Goal: Transaction & Acquisition: Obtain resource

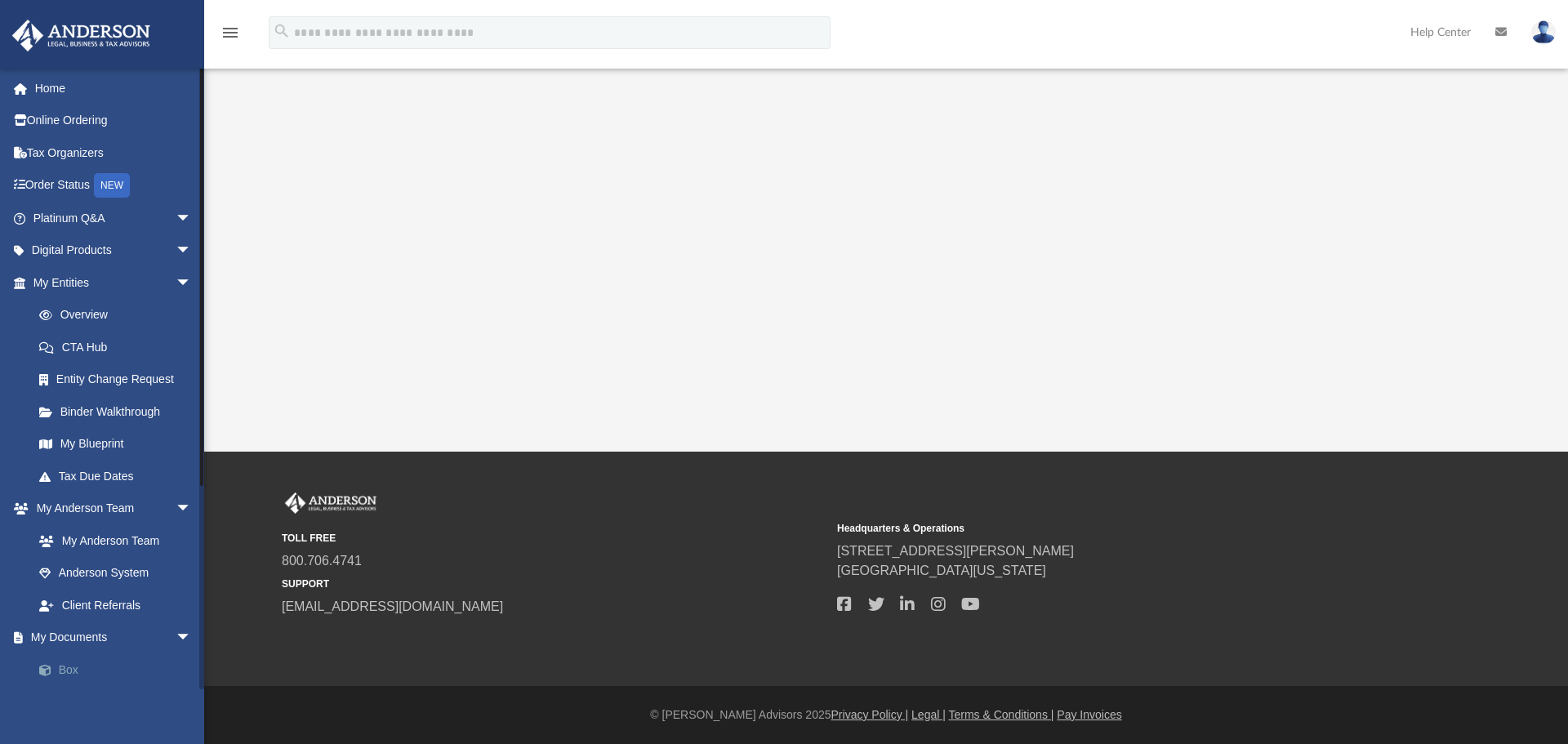
click at [87, 675] on link "Box" at bounding box center [120, 670] width 194 height 33
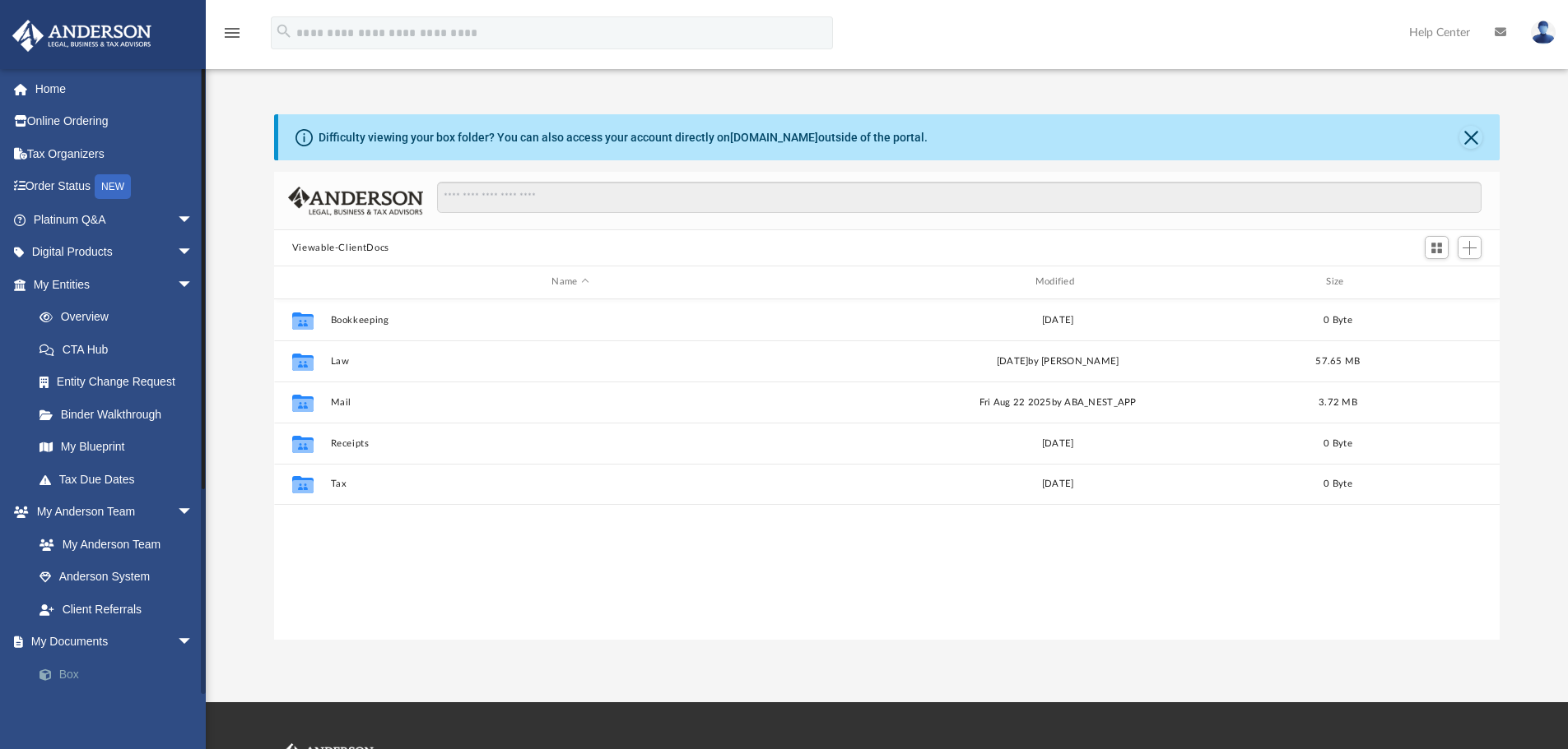
scroll to position [14, 14]
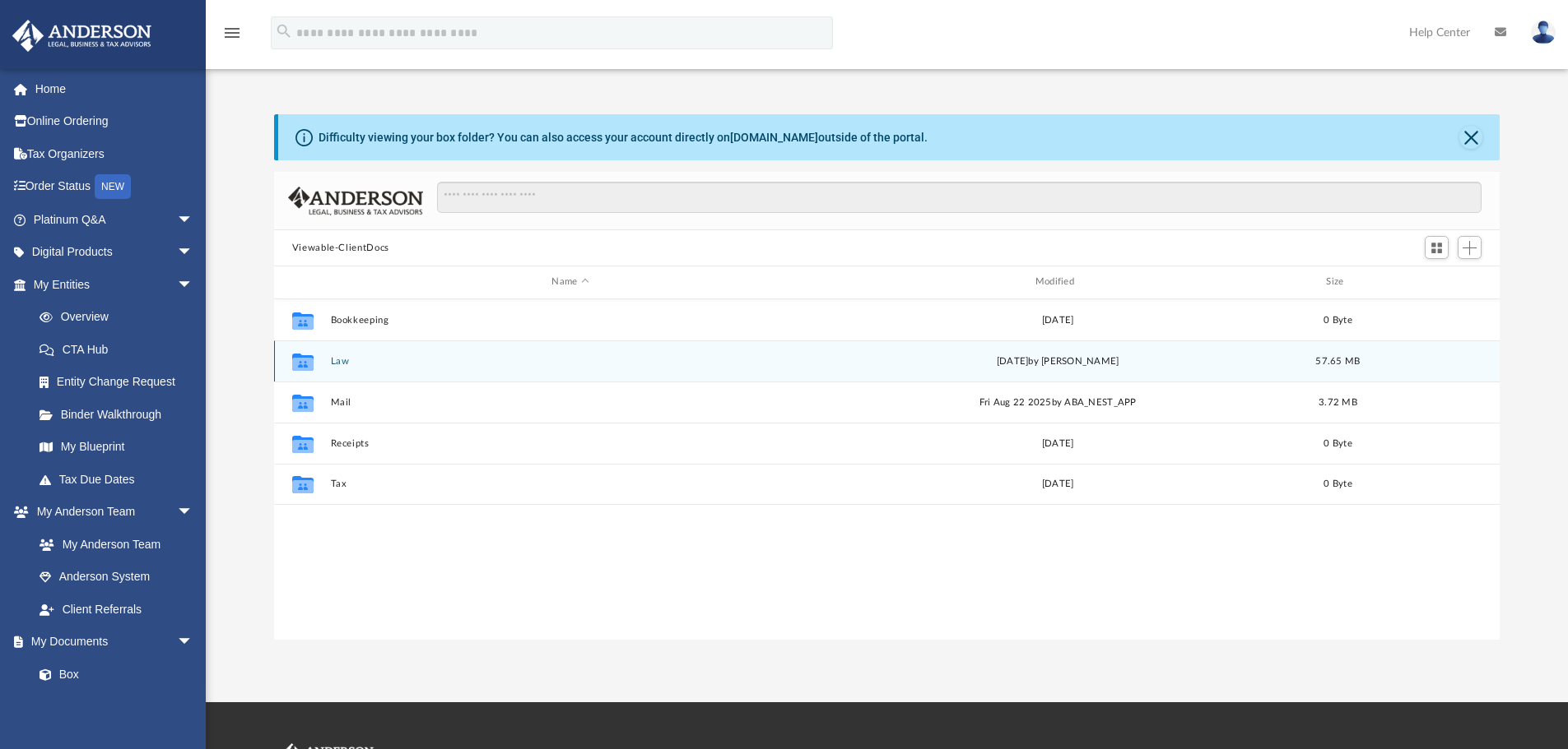
click at [355, 367] on button "Law" at bounding box center [569, 362] width 480 height 11
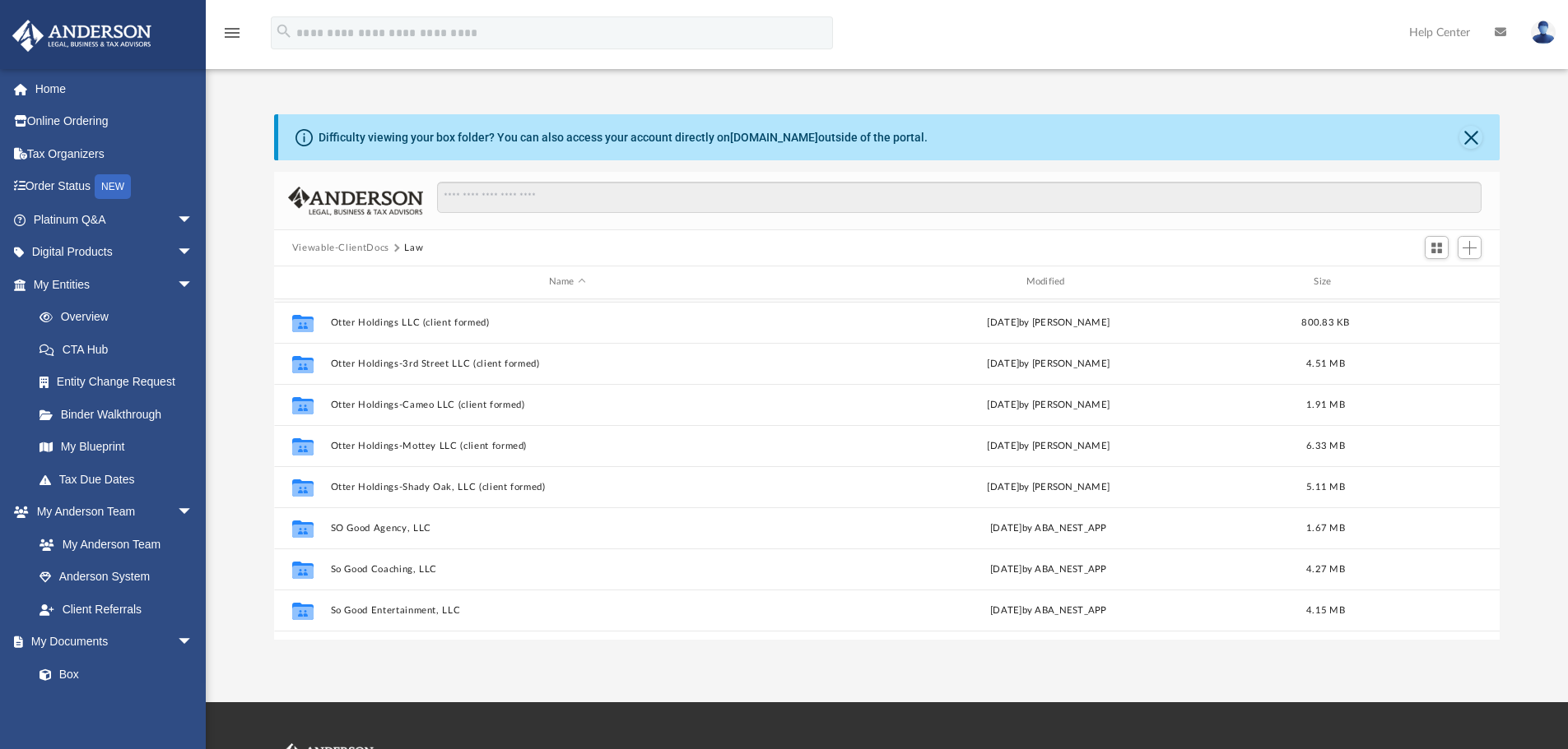
scroll to position [247, 0]
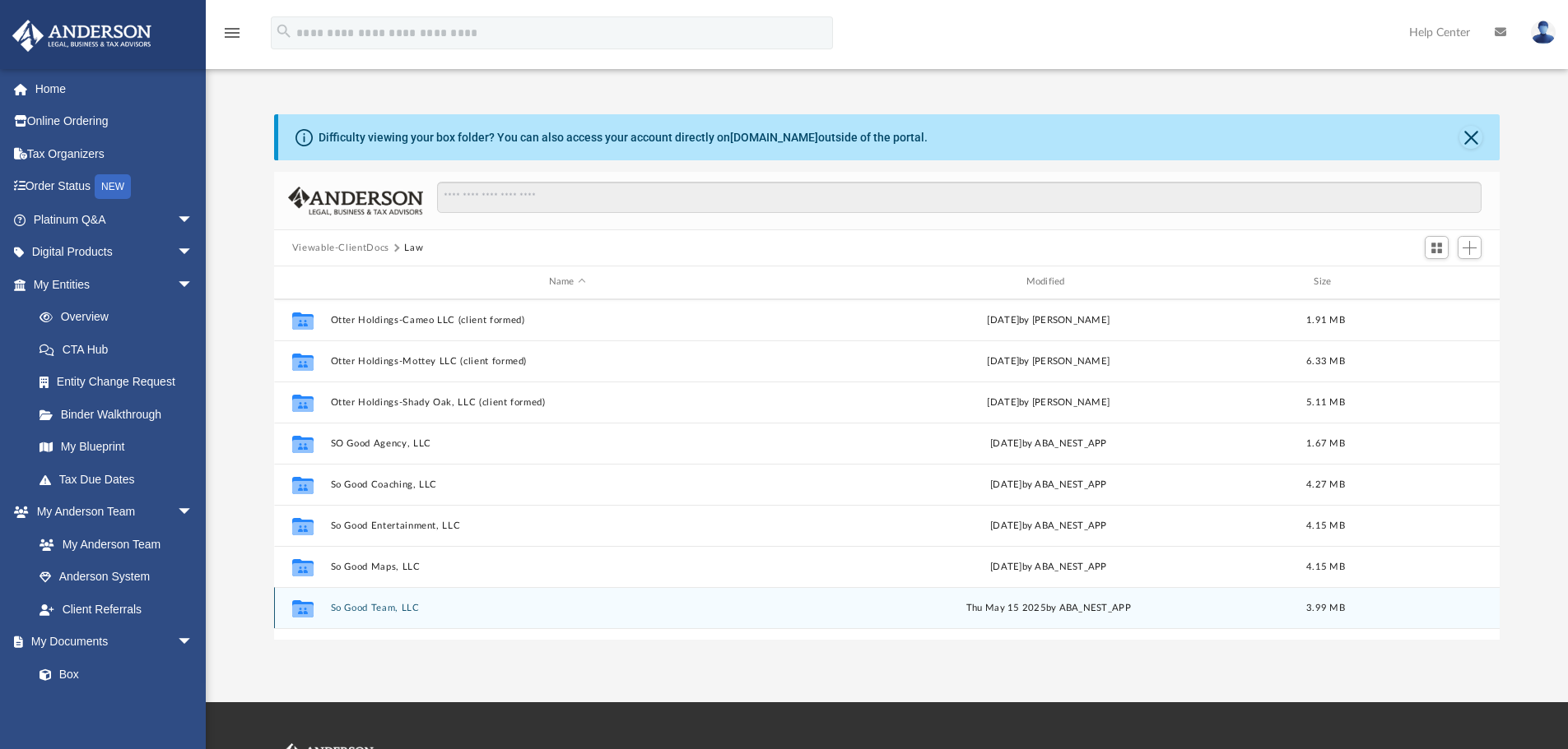
click at [1261, 617] on div "Collaborated Folder So Good Team, LLC [DATE] by ABA_NEST_APP 3.99 MB" at bounding box center [887, 608] width 1227 height 41
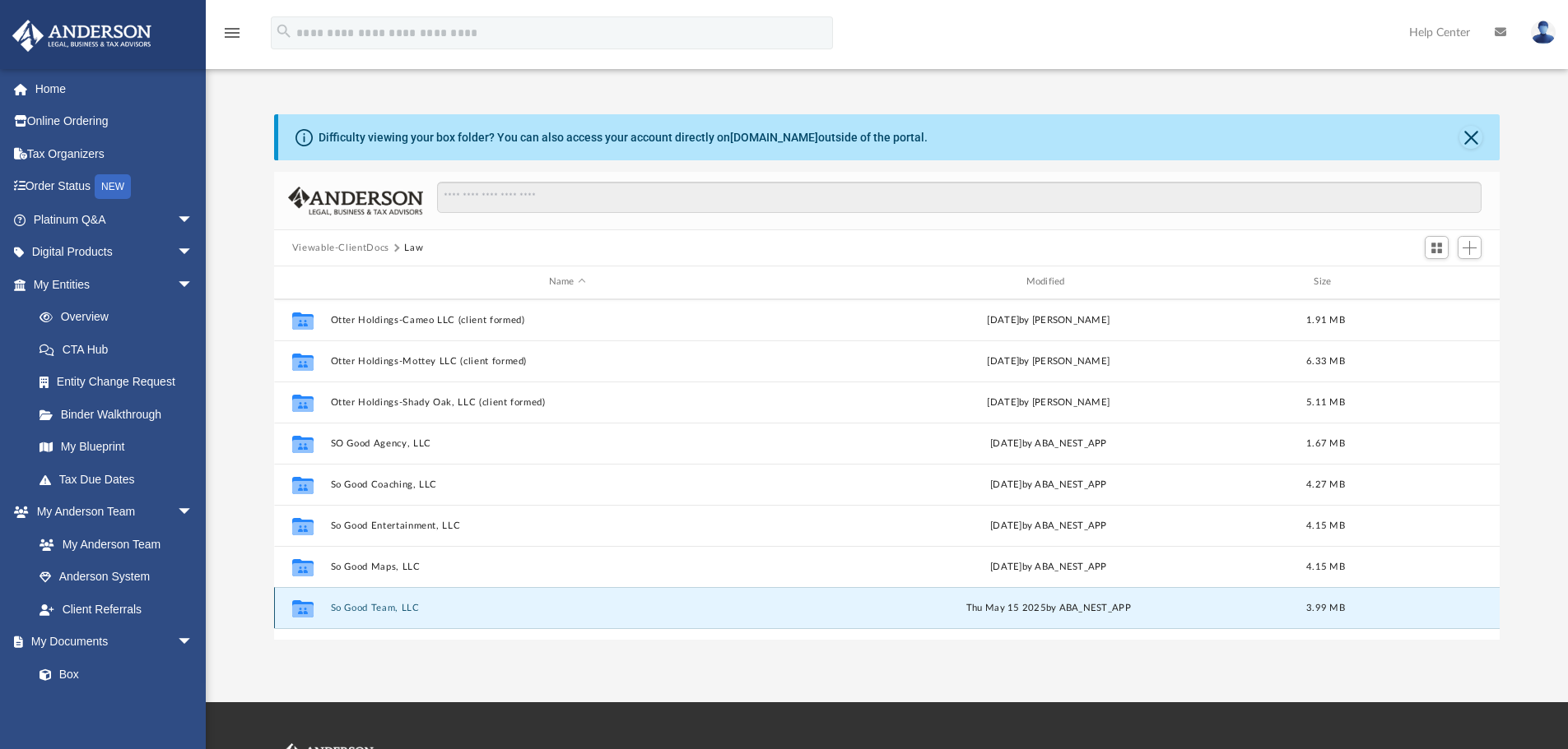
click at [1260, 617] on div "Collaborated Folder So Good Team, LLC [DATE] by ABA_NEST_APP 3.99 MB" at bounding box center [887, 608] width 1227 height 41
click at [393, 606] on button "So Good Team, LLC" at bounding box center [566, 609] width 474 height 11
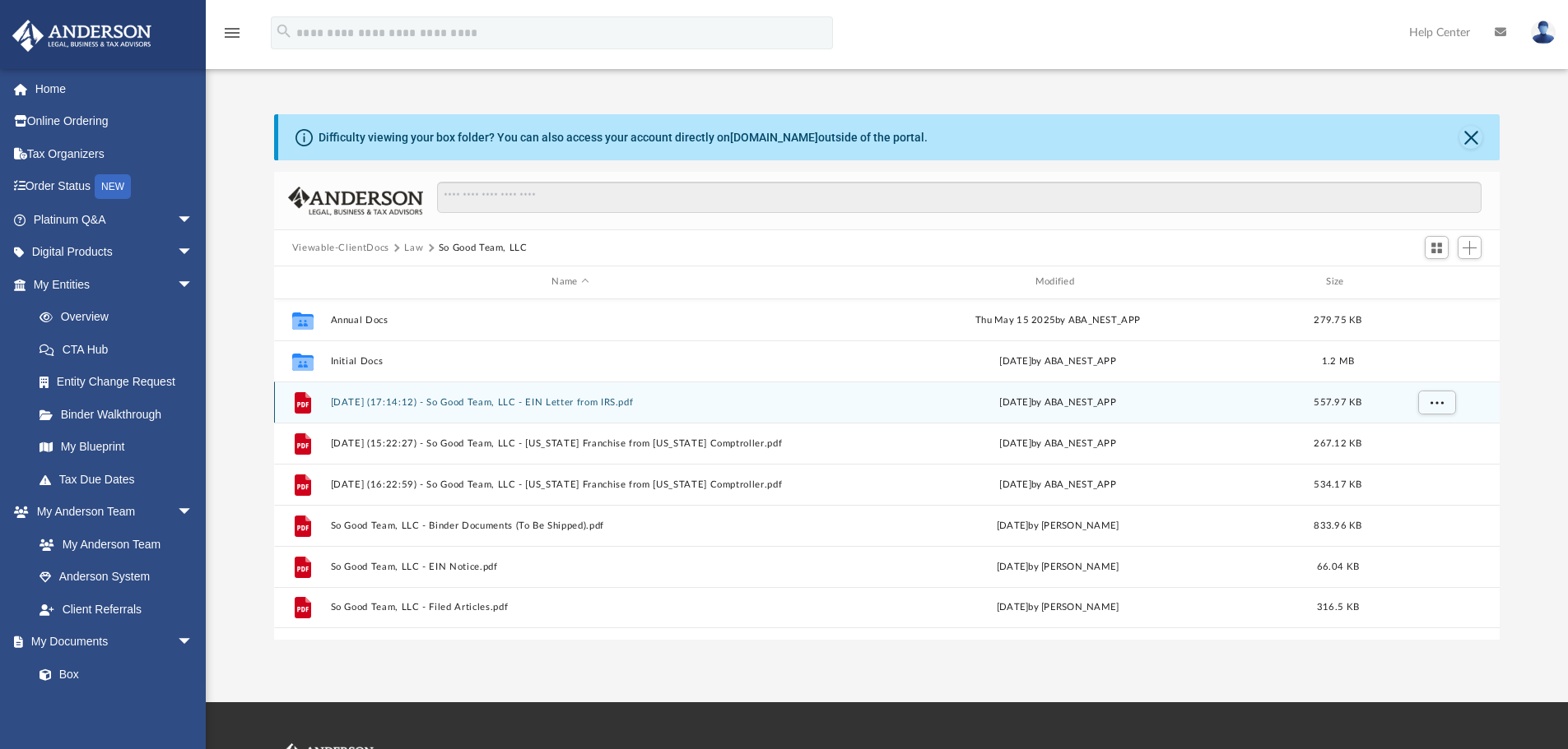
click at [566, 402] on button "[DATE] (17:14:12) - So Good Team, LLC - EIN Letter from IRS.pdf" at bounding box center [569, 402] width 480 height 11
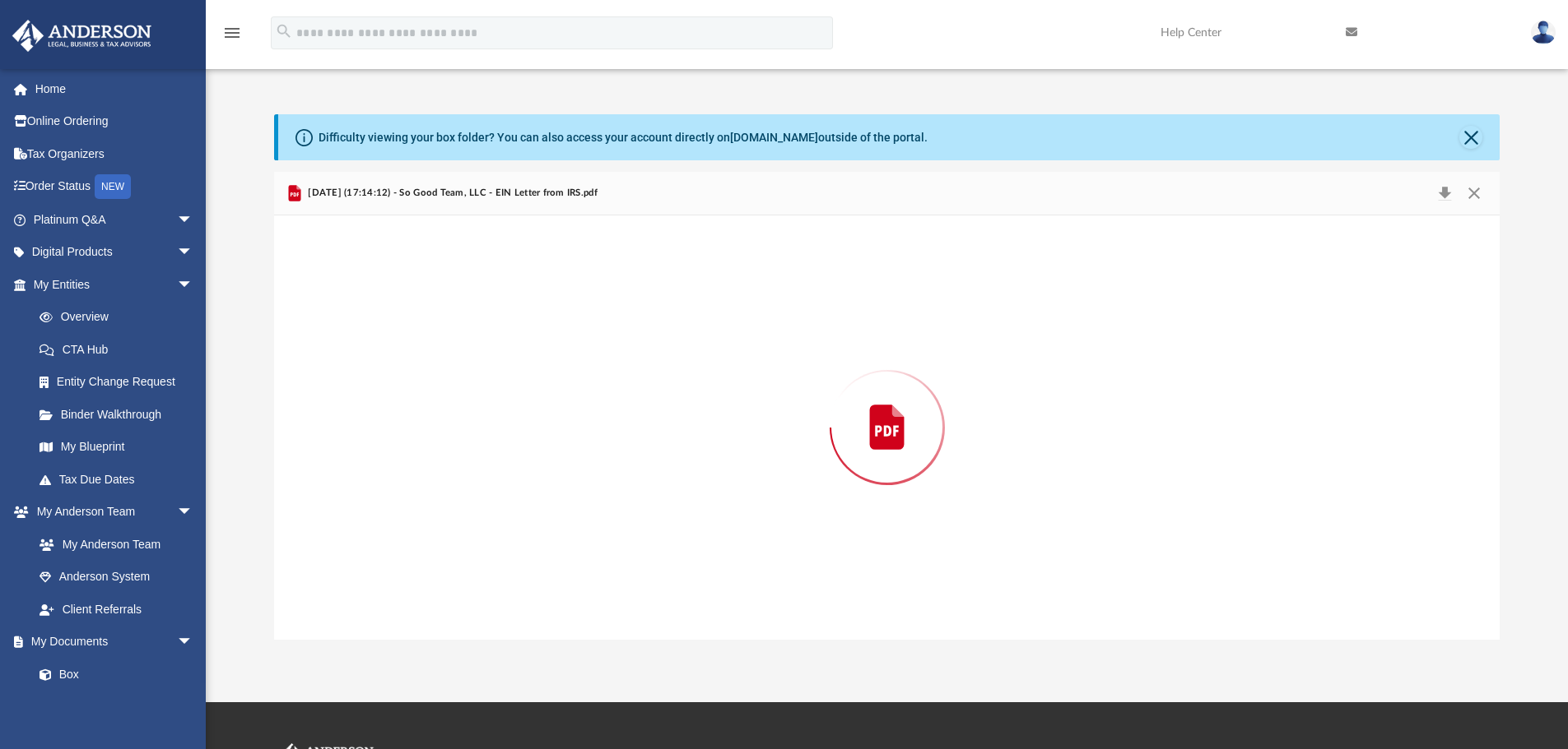
click at [566, 402] on div "Preview" at bounding box center [887, 428] width 1227 height 425
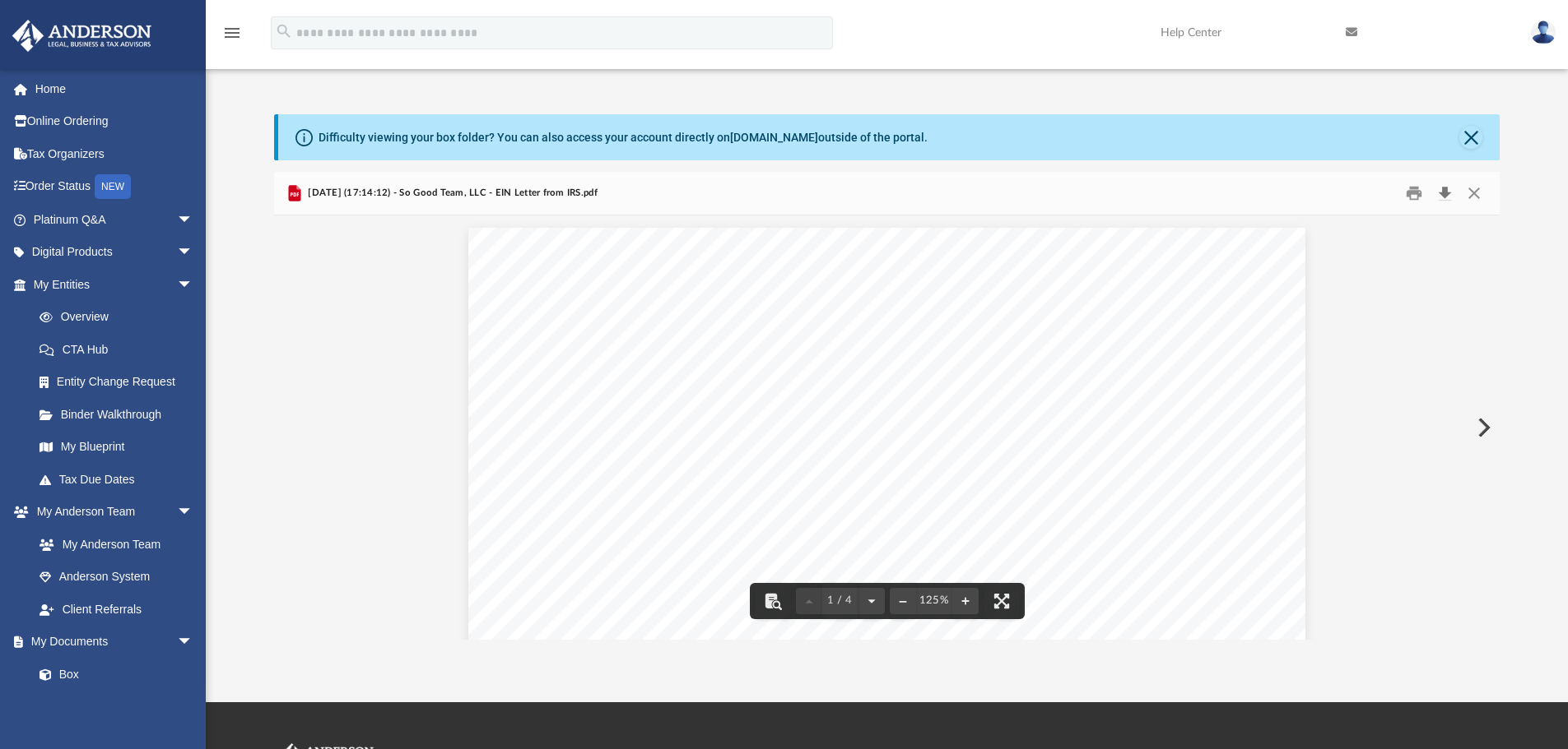
click at [1445, 194] on button "Download" at bounding box center [1444, 194] width 30 height 25
